Goal: Information Seeking & Learning: Learn about a topic

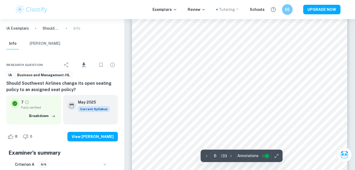
scroll to position [1549, 0]
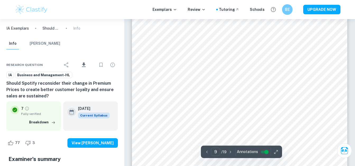
scroll to position [2371, 0]
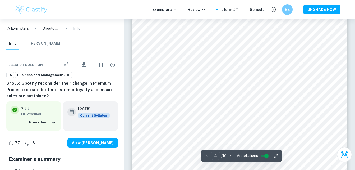
scroll to position [1068, 0]
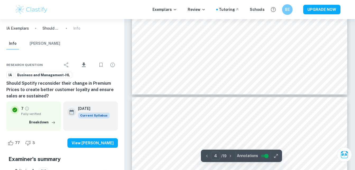
type input "5"
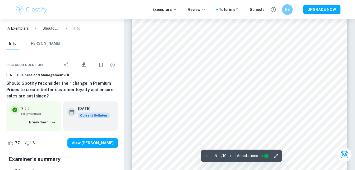
scroll to position [1213, 0]
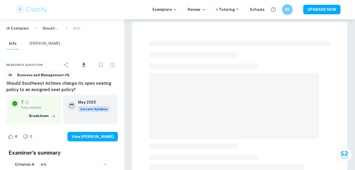
scroll to position [19, 0]
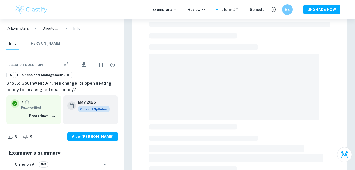
checkbox input "true"
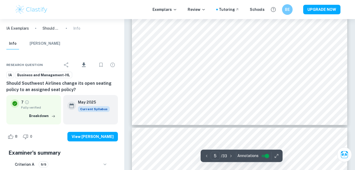
type input "6"
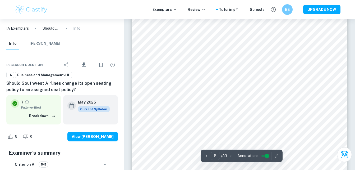
scroll to position [1513, 0]
